Goal: Task Accomplishment & Management: Complete application form

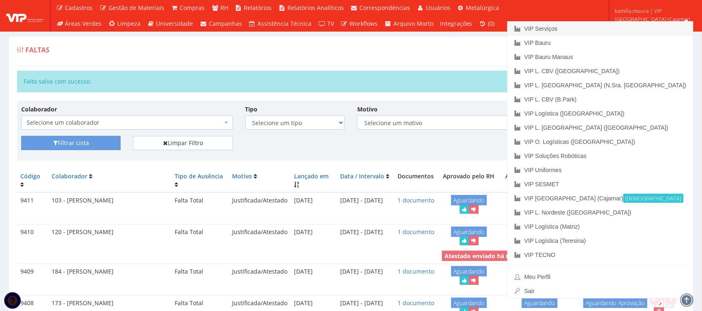
click at [629, 27] on link "VIP Serviços" at bounding box center [600, 29] width 185 height 14
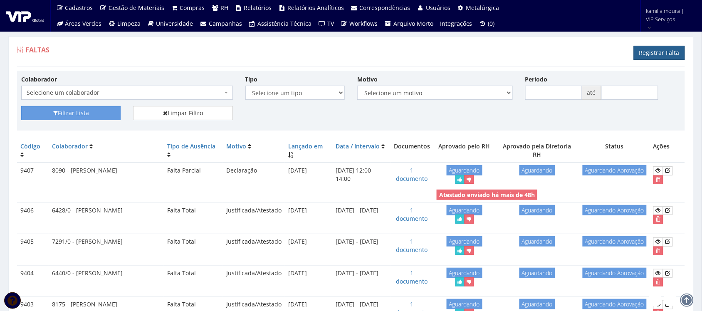
click at [658, 52] on link "Registrar Falta" at bounding box center [659, 53] width 51 height 14
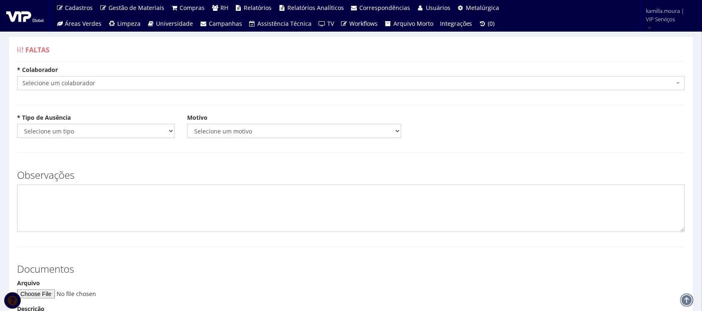
click at [193, 88] on span "Selecione um colaborador" at bounding box center [351, 83] width 668 height 14
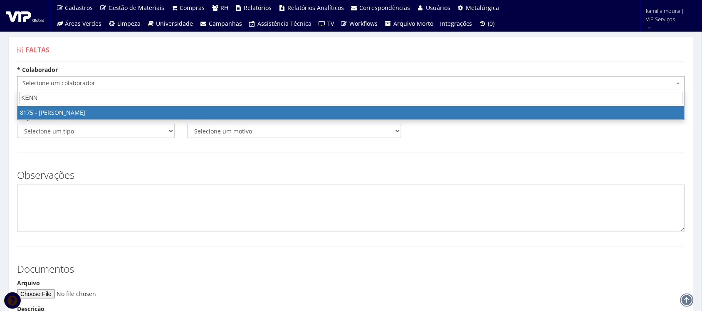
type input "KENNE"
select select "4012"
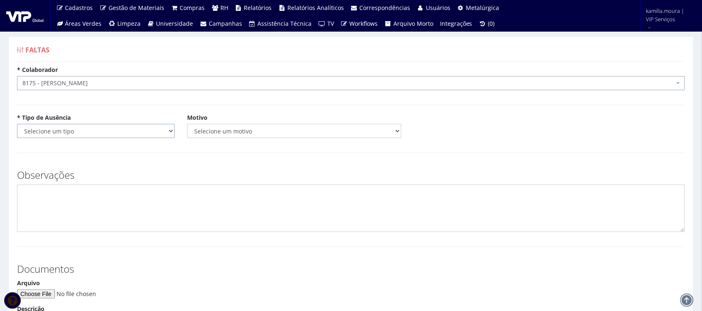
click at [116, 131] on select "Selecione um tipo Falta Total Falta Parcial Afastamento Férias" at bounding box center [96, 131] width 158 height 14
select select "total"
click at [17, 124] on select "Selecione um tipo Falta Total Falta Parcial Afastamento Férias" at bounding box center [96, 131] width 158 height 14
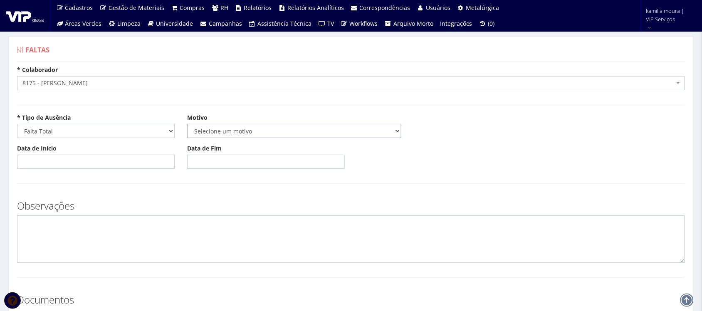
click at [215, 131] on select "Selecione um motivo Acidente Atestado Atraso Declaração Determinação Judicial D…" at bounding box center [294, 131] width 214 height 14
select select "atestado"
click at [187, 124] on select "Selecione um motivo Acidente Atestado Atraso Declaração Determinação Judicial D…" at bounding box center [294, 131] width 214 height 14
click at [60, 161] on input "Data de Início" at bounding box center [96, 162] width 158 height 14
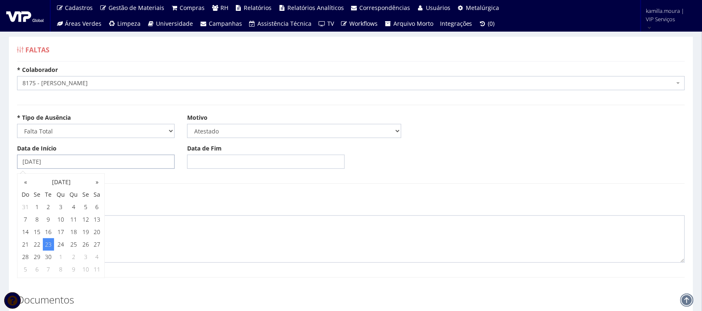
type input "23/09/2025"
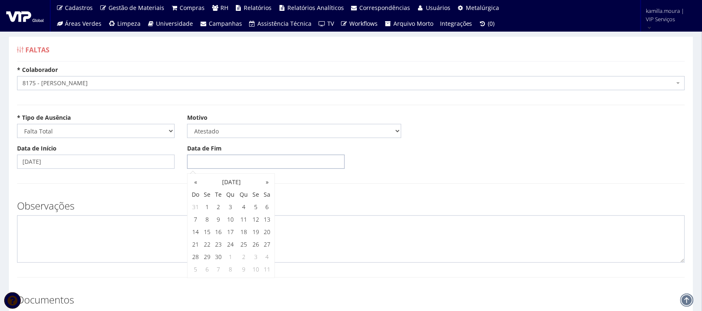
click at [246, 163] on input "Data de Fim" at bounding box center [266, 162] width 158 height 14
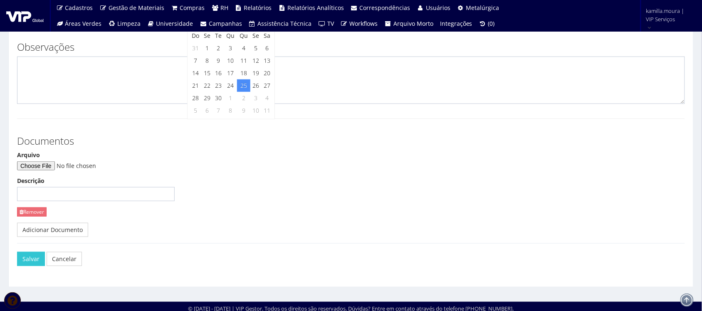
scroll to position [163, 0]
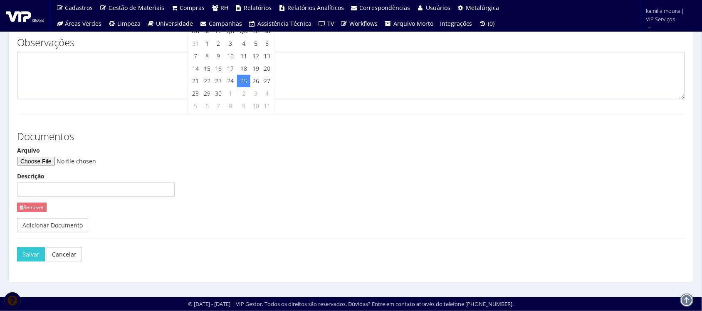
type input "25/09/2025"
click at [47, 160] on input "Arquivo" at bounding box center [73, 161] width 113 height 9
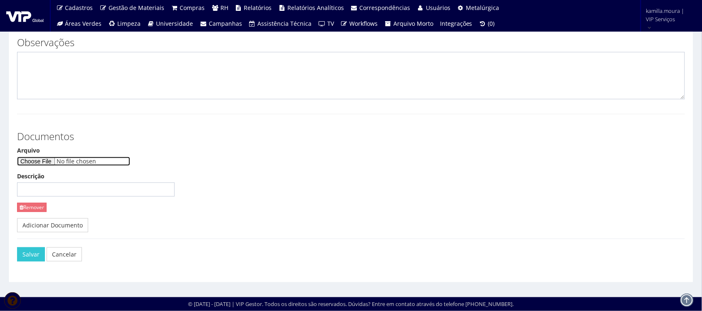
type input "C:\fakepath\Atestado Médico Kennerson Ferreira.pdf"
click at [35, 256] on button "Salvar" at bounding box center [31, 254] width 28 height 14
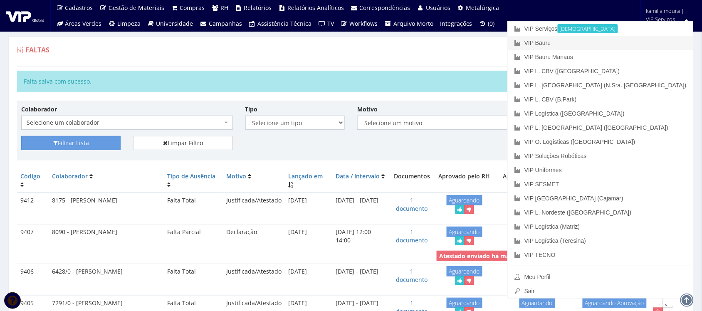
click at [619, 46] on link "VIP Bauru" at bounding box center [600, 43] width 185 height 14
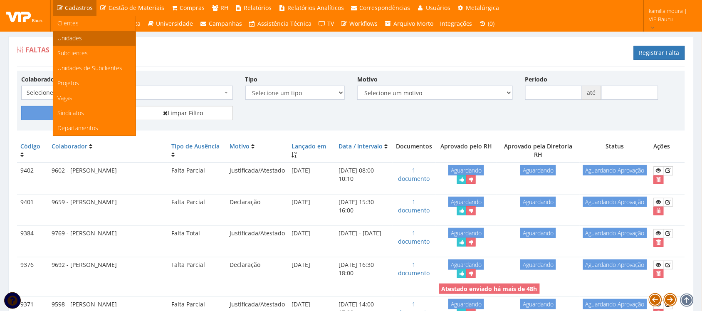
click at [74, 38] on span "Unidades" at bounding box center [69, 38] width 25 height 8
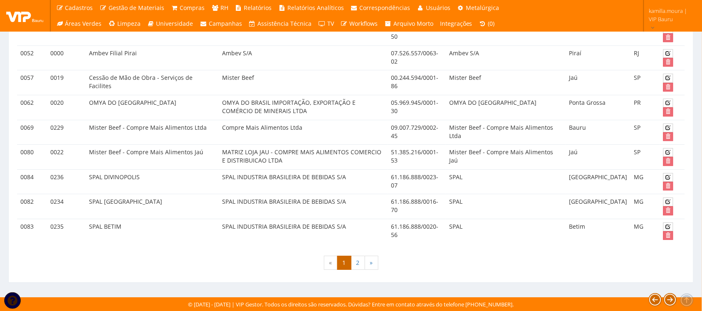
scroll to position [678, 0]
click at [360, 263] on link "2" at bounding box center [358, 263] width 14 height 14
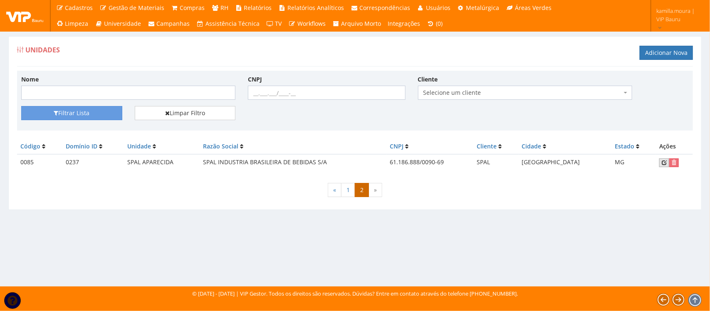
click at [662, 163] on icon at bounding box center [664, 163] width 5 height 6
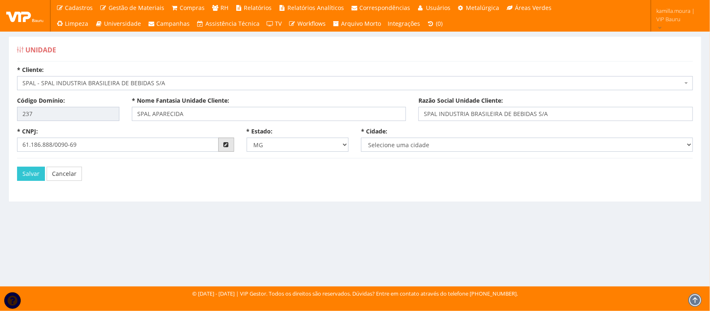
select select "1630"
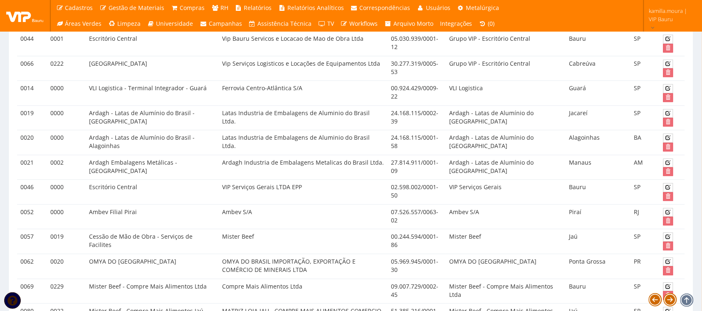
scroll to position [362, 0]
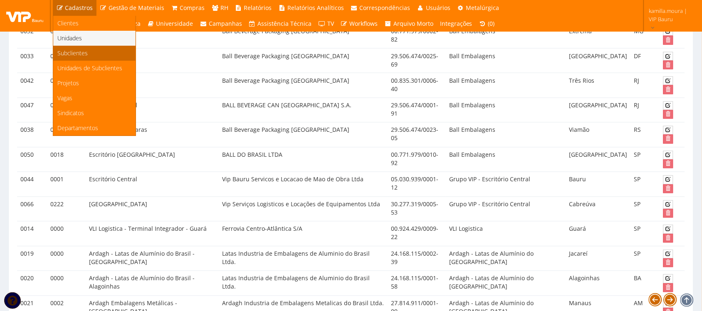
click at [76, 52] on span "Subclientes" at bounding box center [72, 53] width 30 height 8
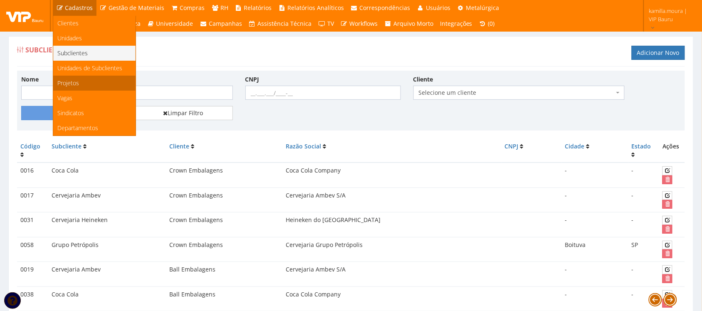
click at [82, 85] on link "Projetos" at bounding box center [94, 83] width 82 height 15
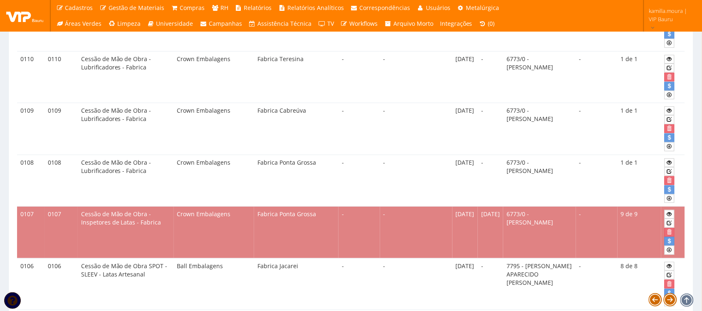
scroll to position [1352, 0]
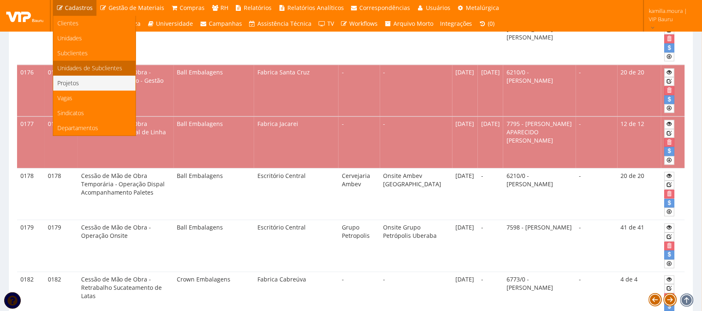
click at [94, 67] on span "Unidades de Subclientes" at bounding box center [89, 68] width 65 height 8
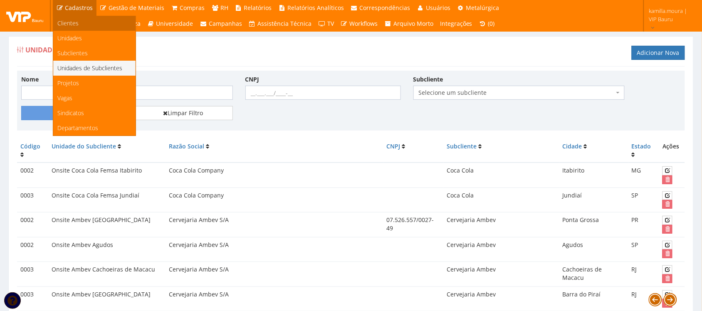
click at [78, 19] on link "Clientes" at bounding box center [94, 23] width 82 height 15
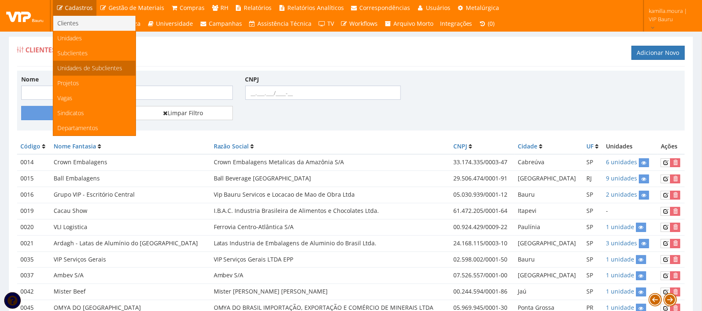
click at [82, 64] on span "Unidades de Subclientes" at bounding box center [89, 68] width 65 height 8
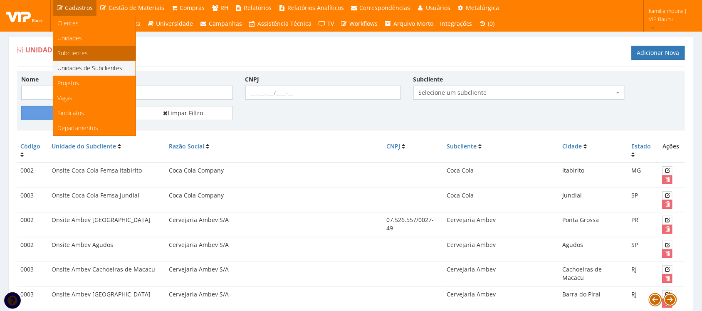
click at [91, 51] on link "Subclientes" at bounding box center [94, 53] width 82 height 15
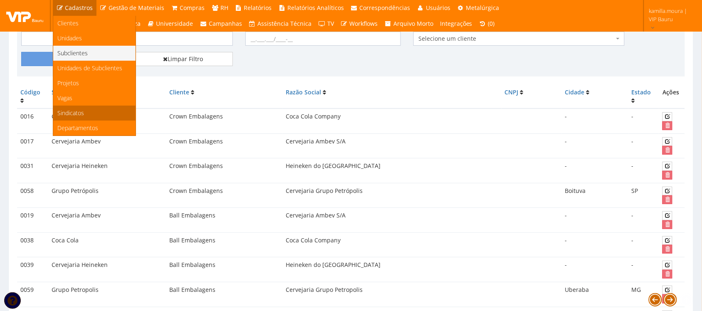
scroll to position [148, 0]
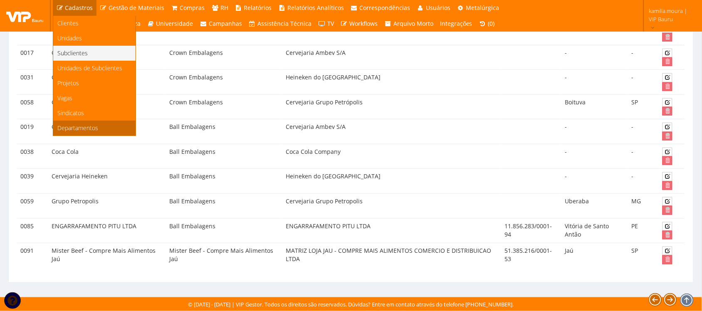
click at [65, 127] on span "Departamentos" at bounding box center [77, 128] width 41 height 8
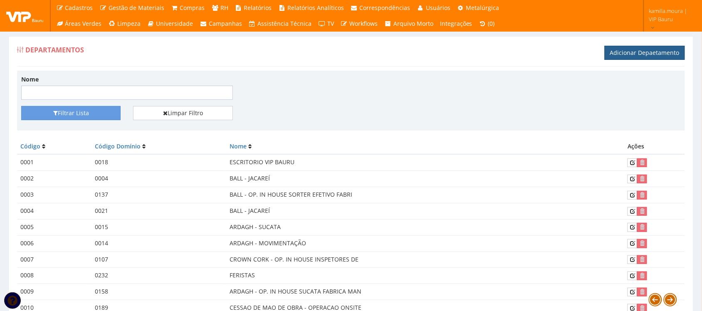
click at [627, 49] on link "Adicionar Depaetamento" at bounding box center [645, 53] width 80 height 14
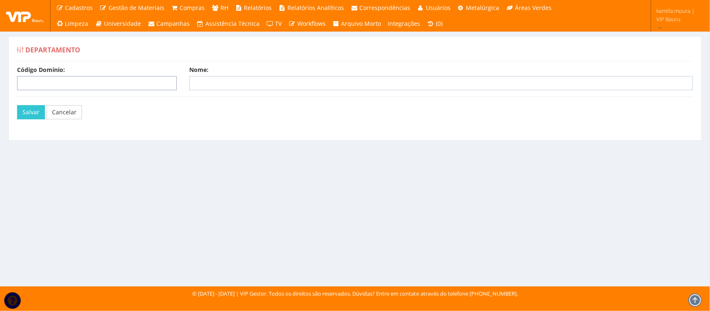
click at [141, 82] on input "Código Domínio:" at bounding box center [97, 83] width 160 height 14
type input "237"
click at [207, 82] on input "Nome:" at bounding box center [441, 83] width 504 height 14
type input "SPAL APARECIDA - MG"
click at [37, 109] on button "Salvar" at bounding box center [31, 112] width 28 height 14
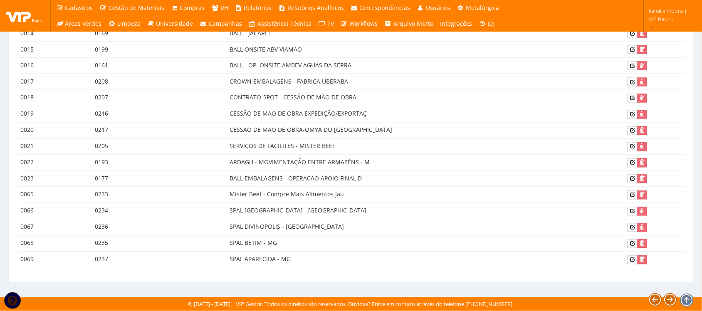
scroll to position [375, 0]
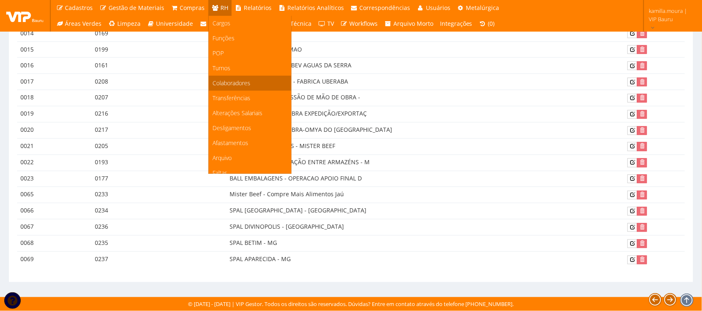
click at [223, 86] on span "Colaboradores" at bounding box center [232, 83] width 38 height 8
